Goal: Share content

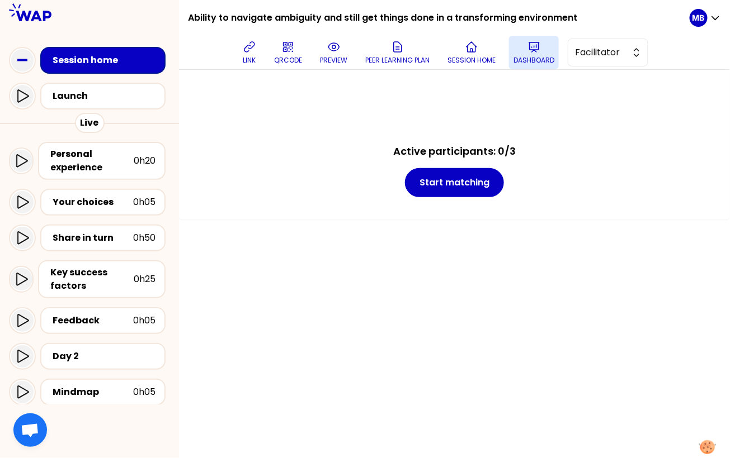
click at [539, 53] on icon at bounding box center [533, 46] width 13 height 13
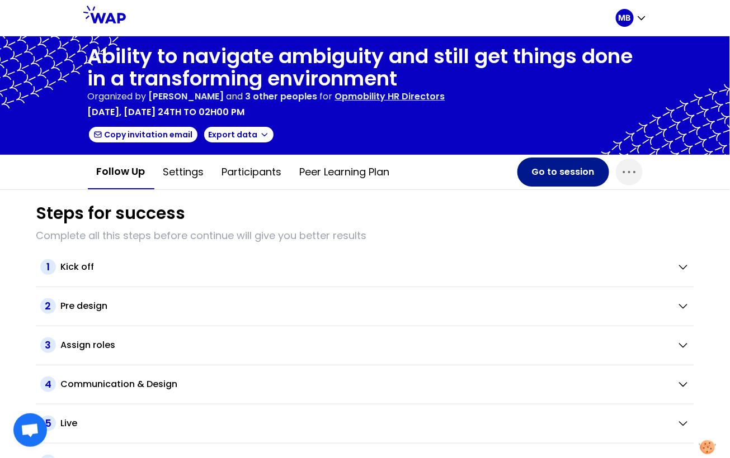
click at [541, 179] on button "Go to session" at bounding box center [563, 172] width 92 height 29
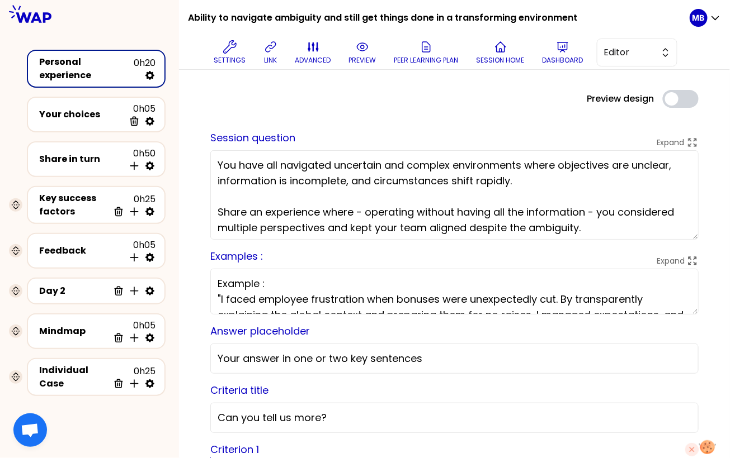
scroll to position [39, 0]
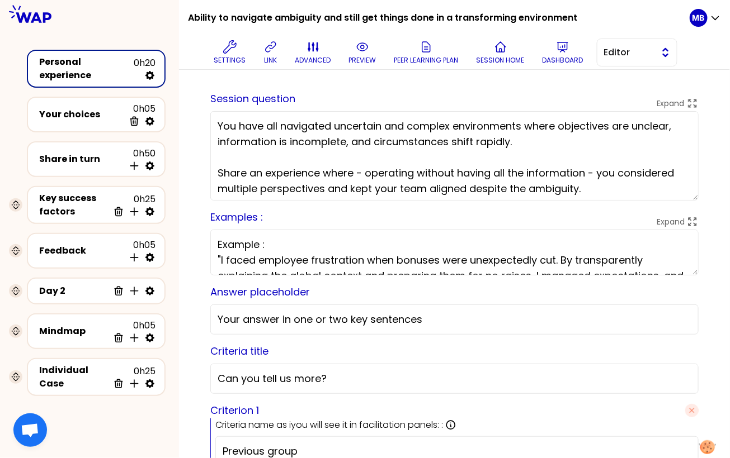
click at [617, 54] on span "Editor" at bounding box center [629, 52] width 50 height 13
click at [617, 100] on li "Facilitator" at bounding box center [636, 98] width 79 height 18
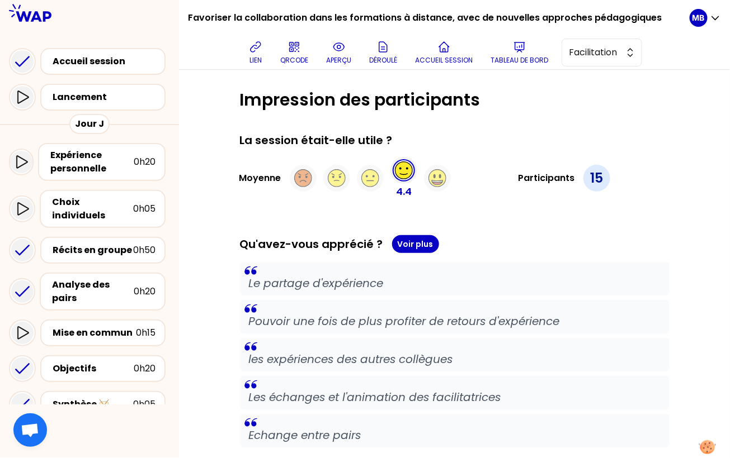
scroll to position [762, 0]
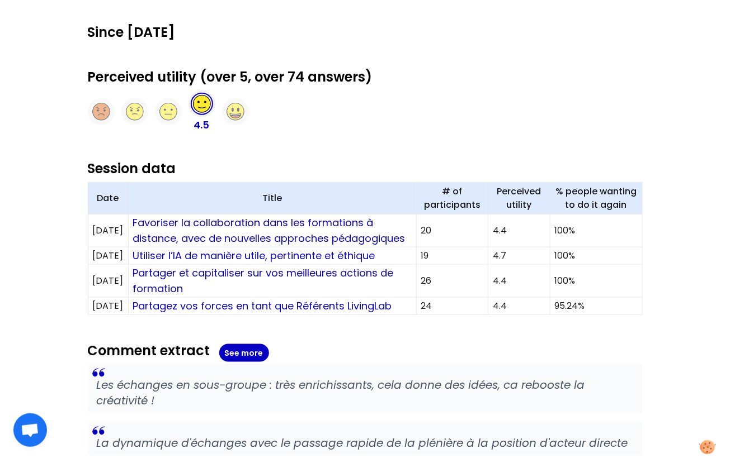
scroll to position [312, 0]
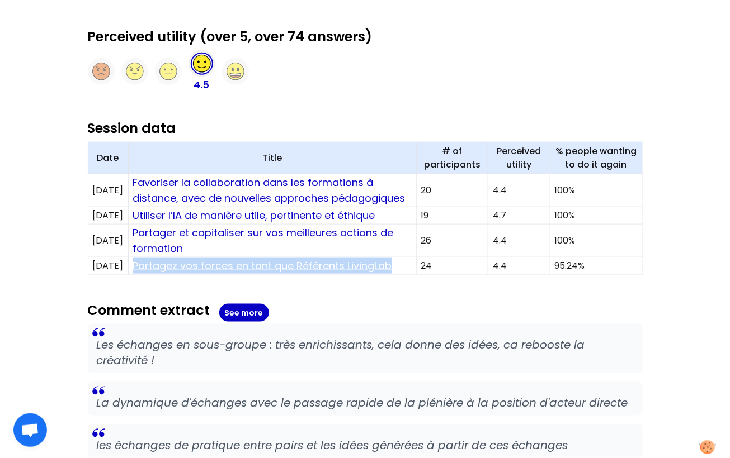
drag, startPoint x: 413, startPoint y: 278, endPoint x: 154, endPoint y: 278, distance: 258.8
click at [154, 275] on td "Partagez vos forces en tant que Référents LivingLab" at bounding box center [272, 266] width 288 height 17
copy link "Partagez vos forces en tant que Référents LivingLab"
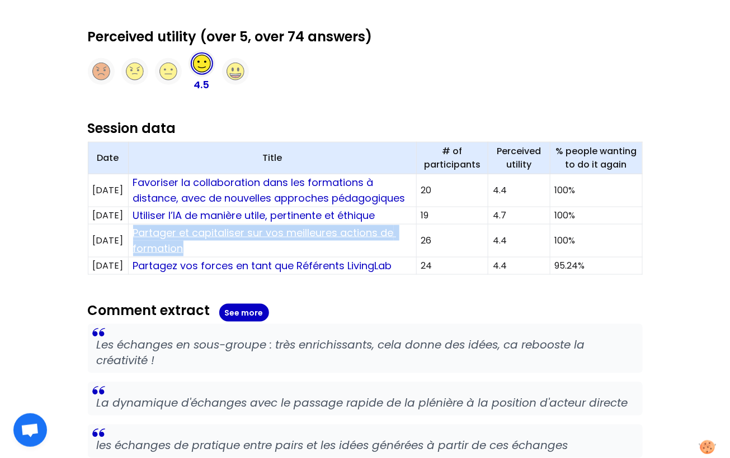
drag, startPoint x: 229, startPoint y: 260, endPoint x: 155, endPoint y: 249, distance: 74.6
click at [155, 249] on td "Partager et capitaliser sur vos meilleures actions de formation" at bounding box center [272, 241] width 288 height 33
copy link "Partager et capitaliser sur vos meilleures actions de formation"
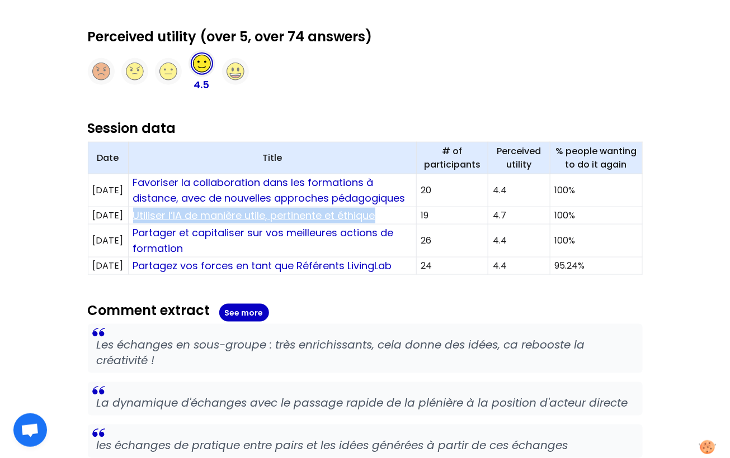
drag, startPoint x: 403, startPoint y: 225, endPoint x: 154, endPoint y: 227, distance: 248.8
click at [154, 225] on td "Utiliser l’IA de manière utile, pertinente et éthique" at bounding box center [272, 215] width 288 height 17
copy link "Utiliser l’IA de manière utile, pertinente et éthique"
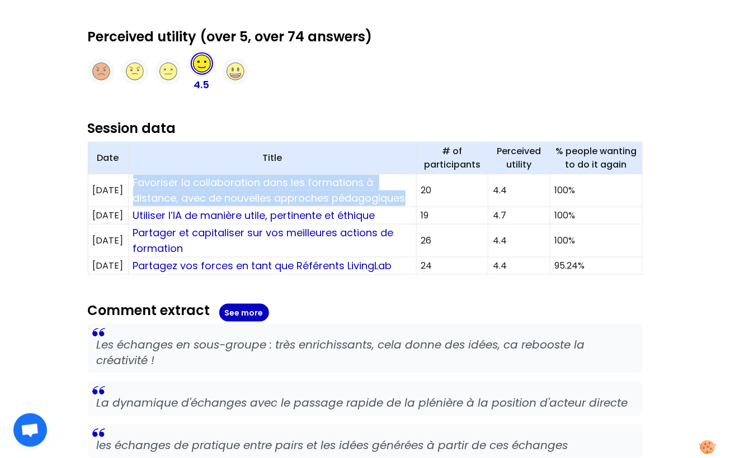
drag, startPoint x: 244, startPoint y: 208, endPoint x: 152, endPoint y: 178, distance: 96.4
click at [152, 178] on td "Favoriser la collaboration dans les formations à distance, avec de nouvelles ap…" at bounding box center [272, 190] width 288 height 33
copy link "Favoriser la collaboration dans les formations à distance, avec de nouvelles ap…"
